Goal: Task Accomplishment & Management: Use online tool/utility

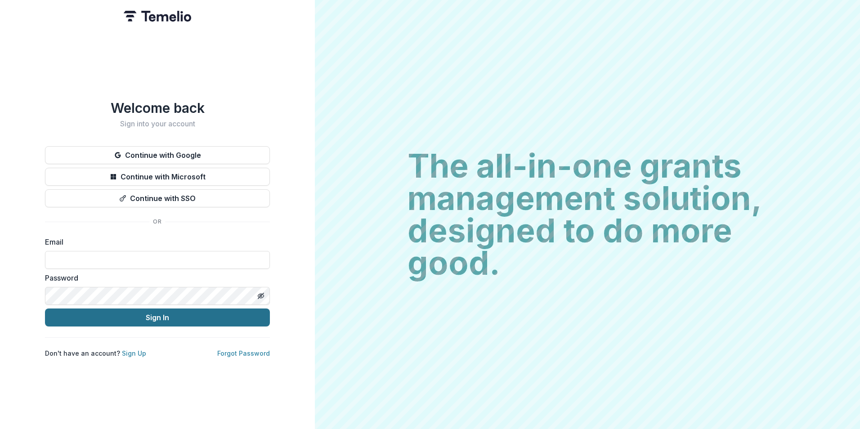
type input "**********"
click at [157, 266] on button "Sign In" at bounding box center [157, 318] width 225 height 18
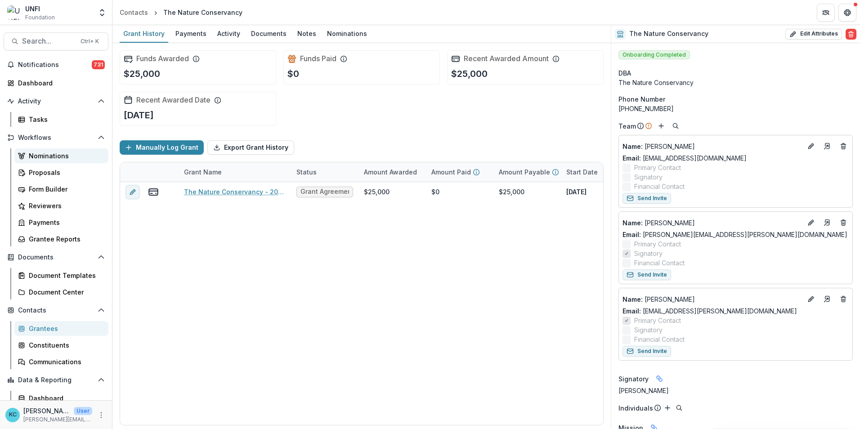
click at [45, 151] on link "Nominations" at bounding box center [61, 155] width 94 height 15
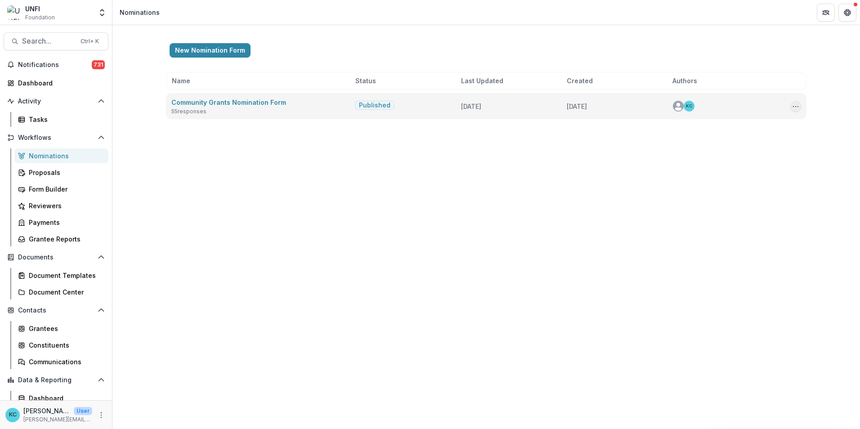
click at [800, 104] on button "Options" at bounding box center [796, 106] width 11 height 11
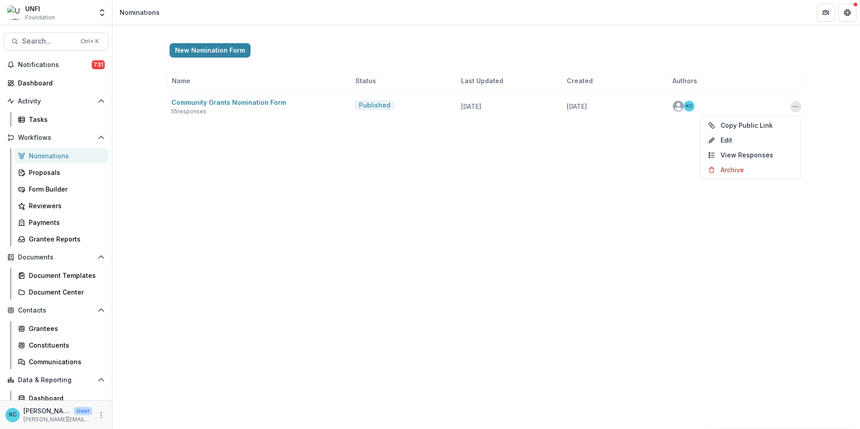
click at [361, 45] on div "New Nomination Form" at bounding box center [486, 50] width 633 height 14
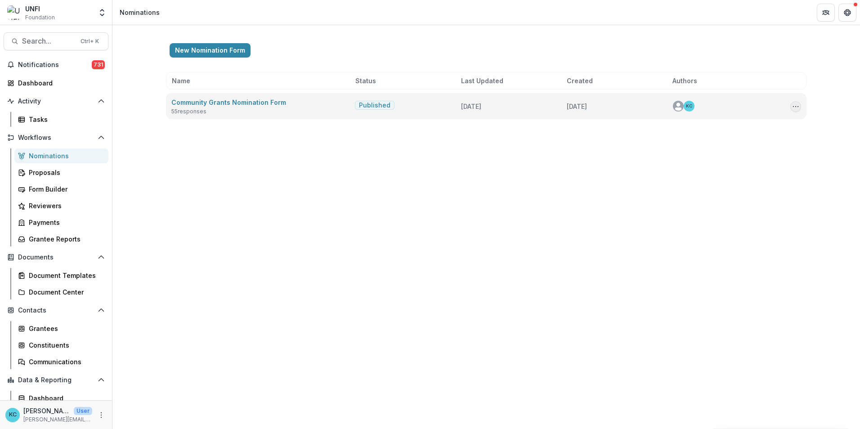
click at [793, 109] on icon "Options" at bounding box center [795, 106] width 7 height 7
click at [768, 127] on button "Copy Public Link" at bounding box center [751, 125] width 96 height 15
